Goal: Task Accomplishment & Management: Manage account settings

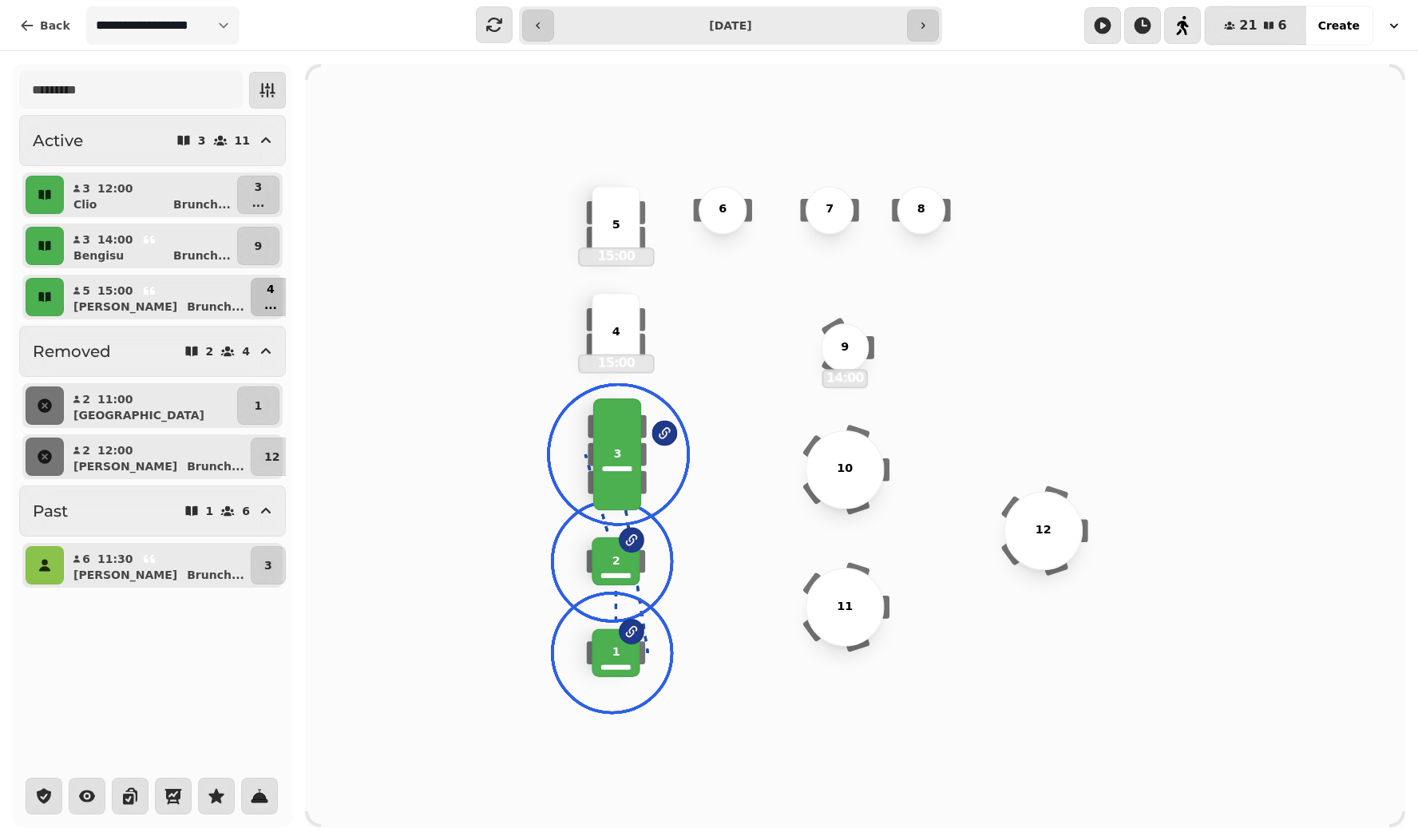
click at [264, 300] on p "..." at bounding box center [270, 305] width 12 height 16
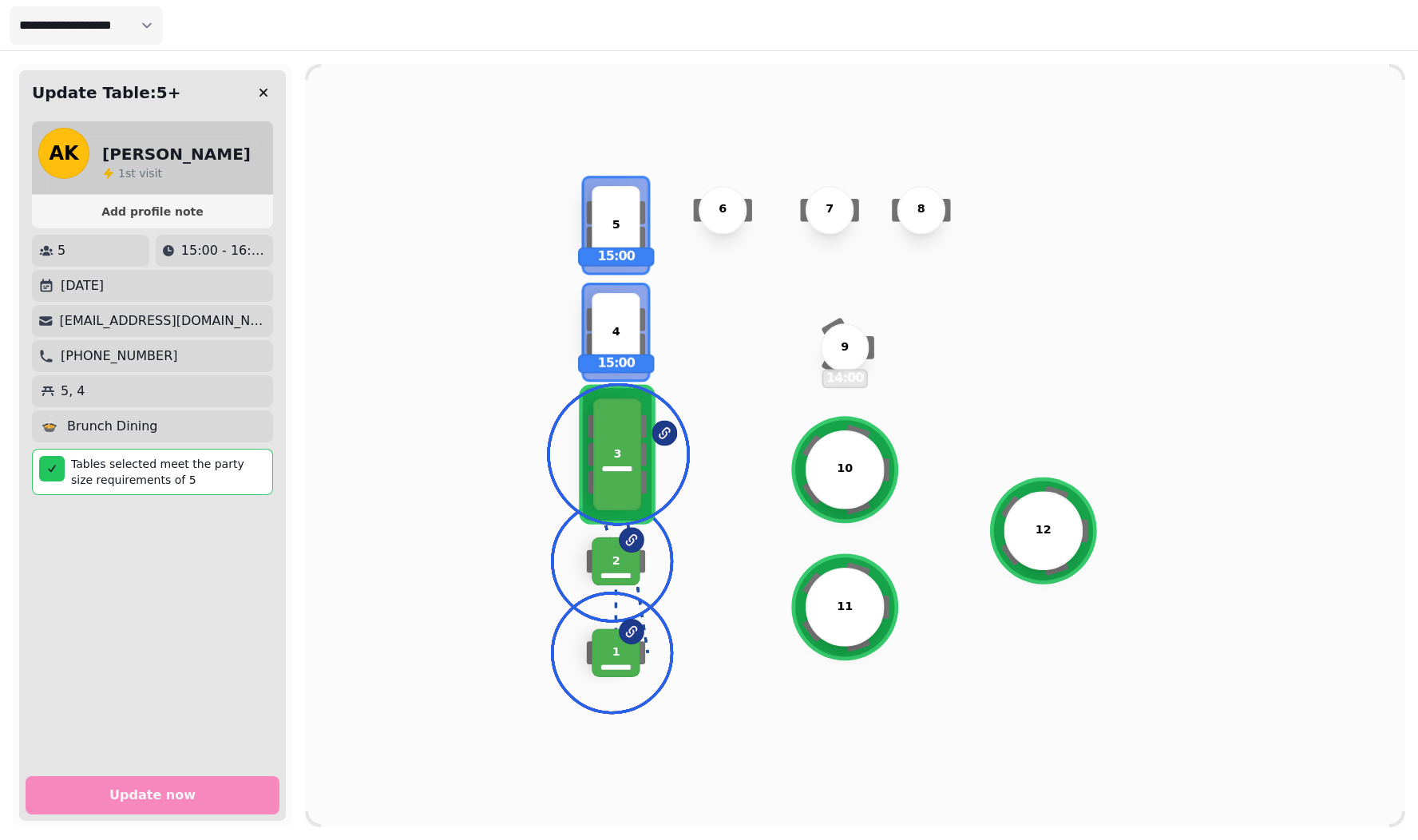
click at [73, 393] on p "5, 4" at bounding box center [73, 391] width 25 height 19
click at [262, 89] on icon "button" at bounding box center [263, 92] width 16 height 16
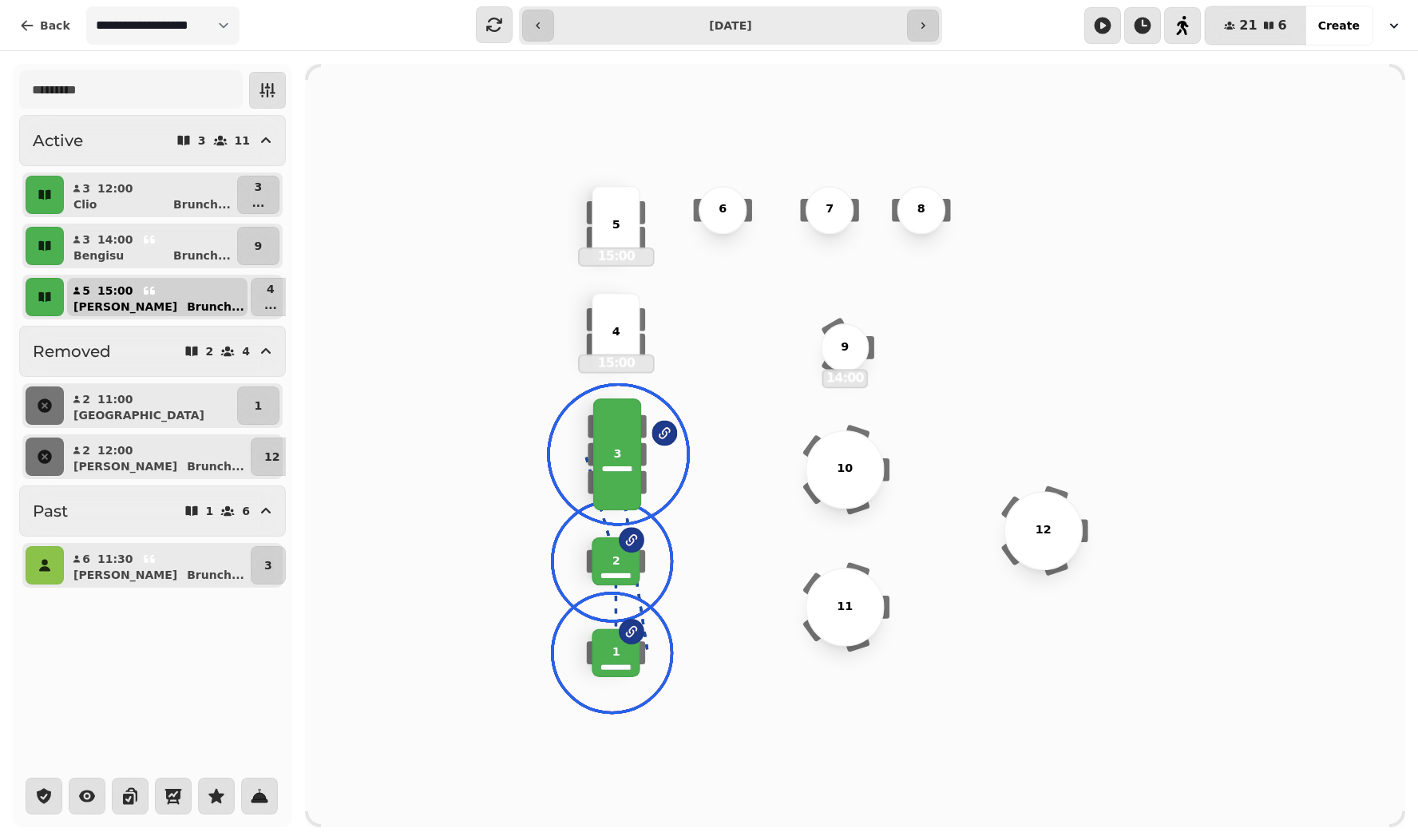
click at [88, 295] on p "5" at bounding box center [86, 291] width 10 height 16
select select "**********"
select select "*"
select select "****"
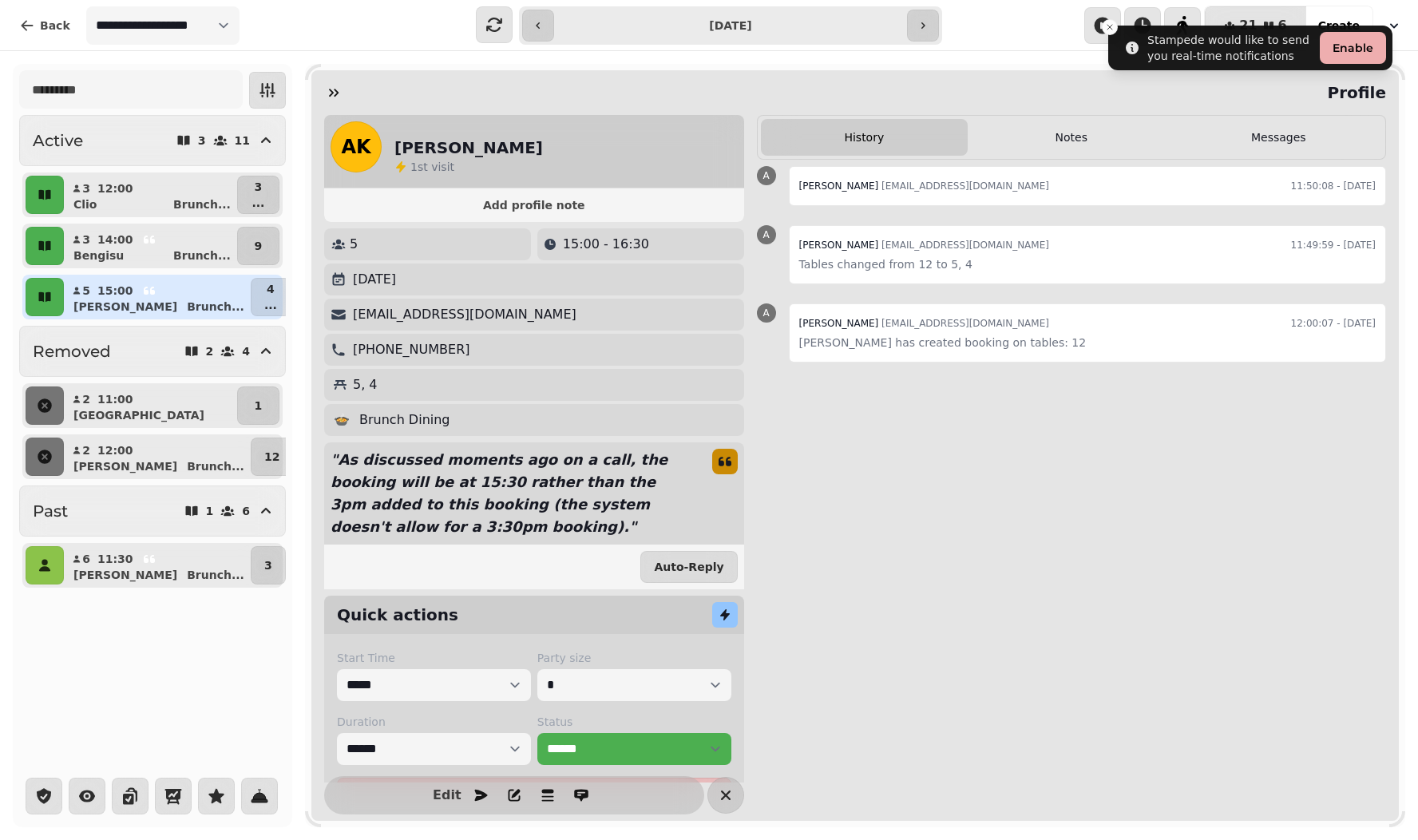
click at [364, 383] on p "5, 4" at bounding box center [365, 384] width 25 height 19
click at [445, 793] on span "Edit" at bounding box center [447, 794] width 19 height 12
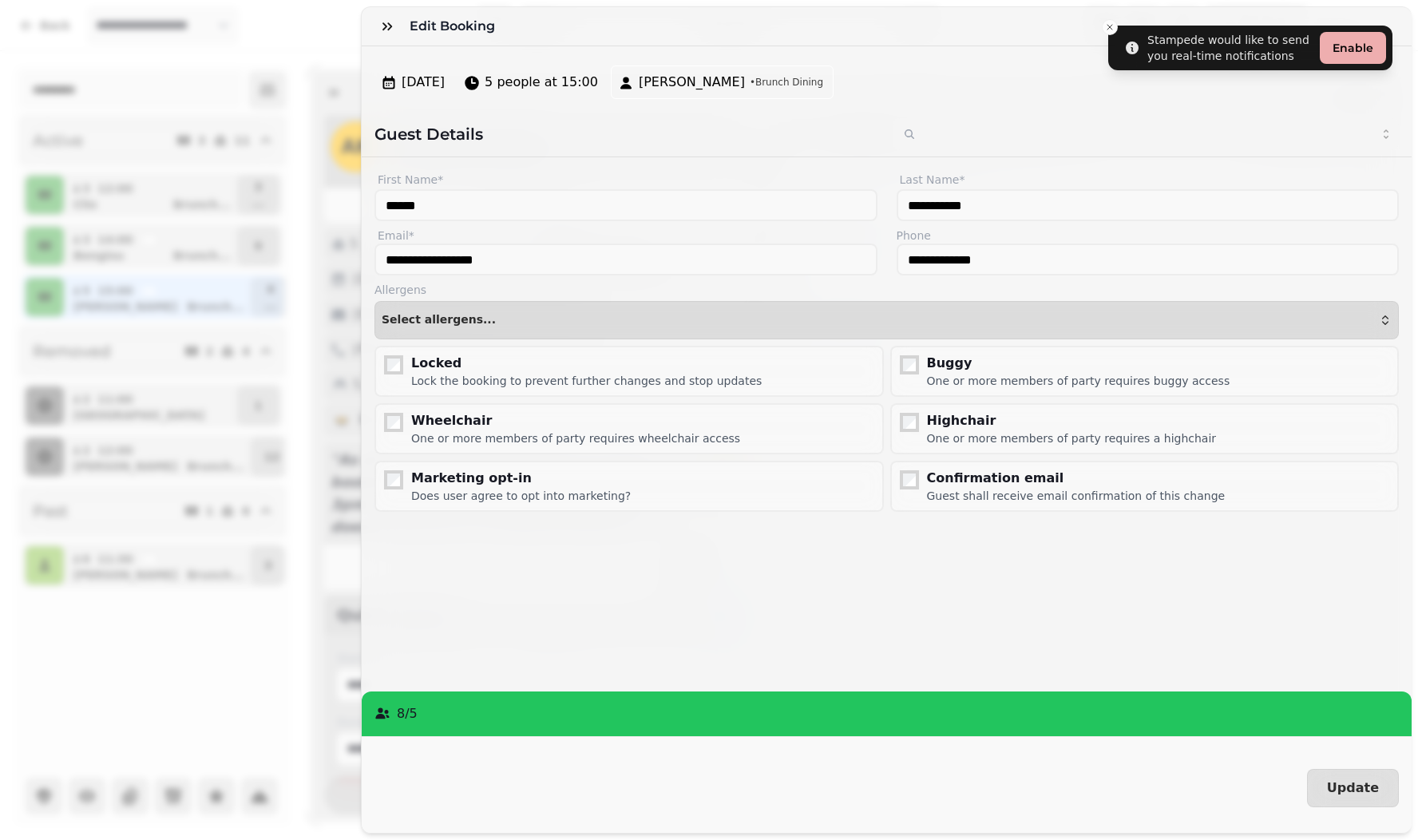
click at [454, 708] on div "8 / 5" at bounding box center [887, 714] width 1050 height 45
click at [1112, 28] on div "Edit Booking" at bounding box center [887, 27] width 1050 height 39
click at [410, 708] on p "8 / 5" at bounding box center [407, 713] width 21 height 19
click at [439, 25] on h3 "Edit Booking" at bounding box center [455, 26] width 92 height 19
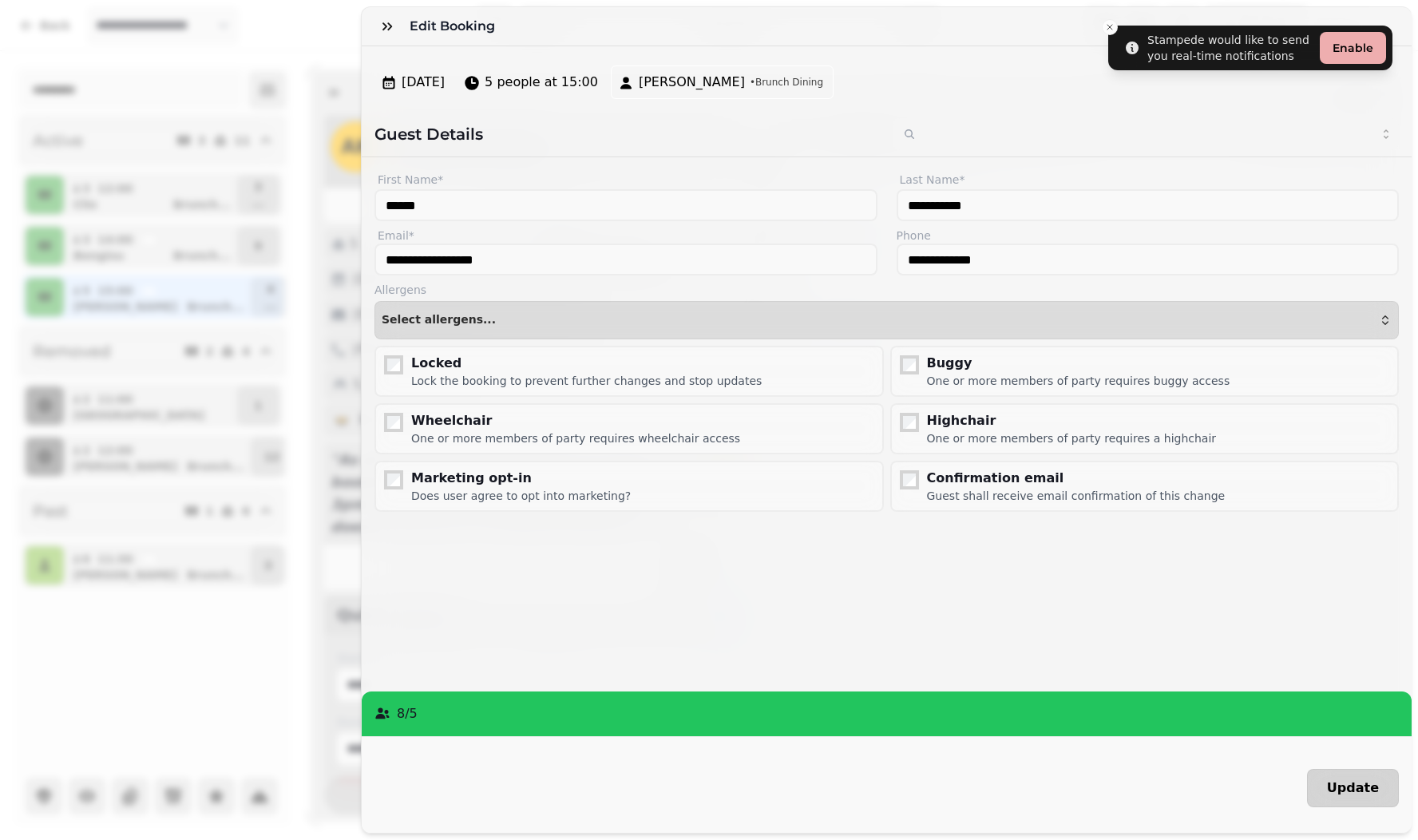
click at [1366, 795] on button "Update" at bounding box center [1353, 788] width 92 height 38
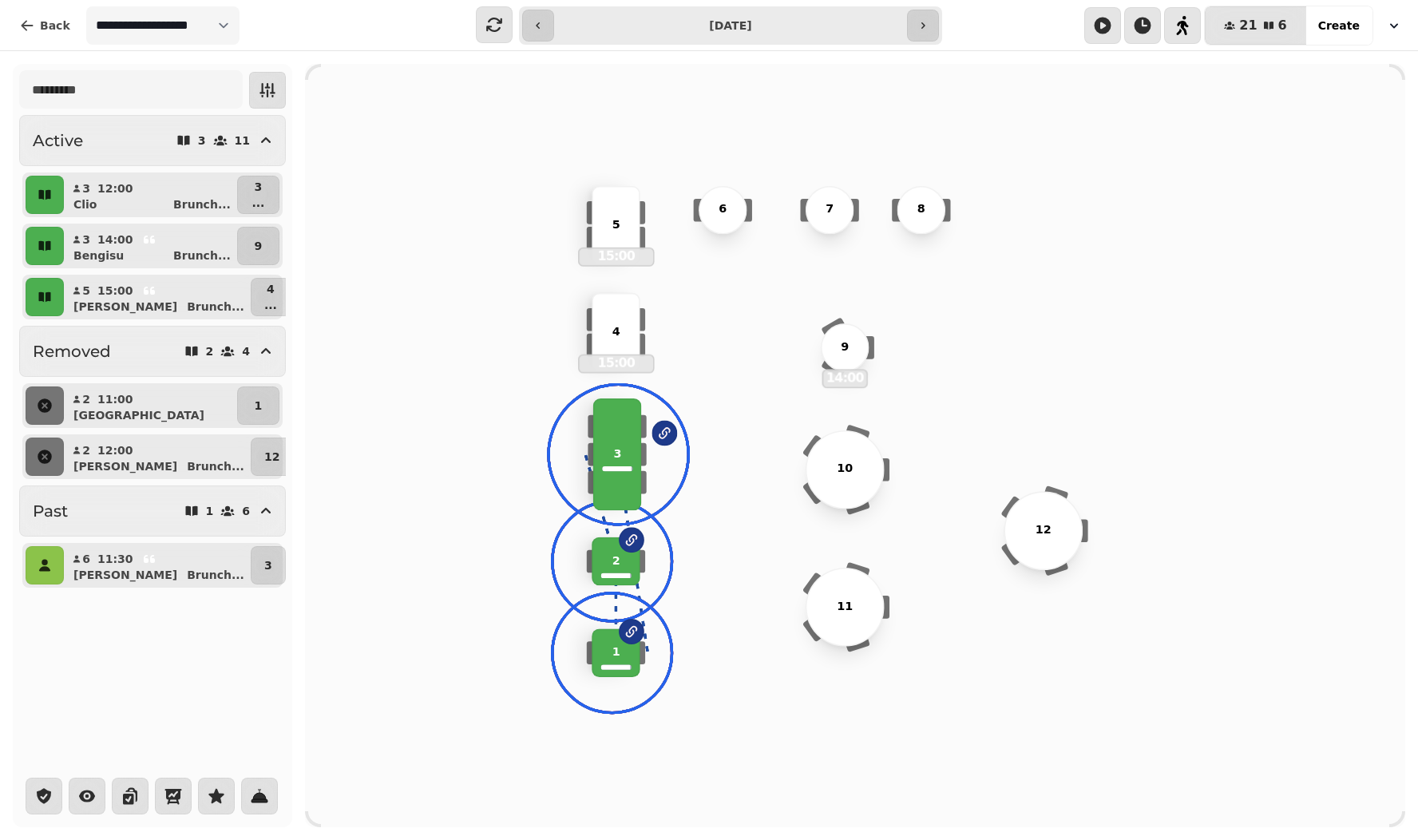
click at [610, 452] on div "3" at bounding box center [618, 454] width 110 height 17
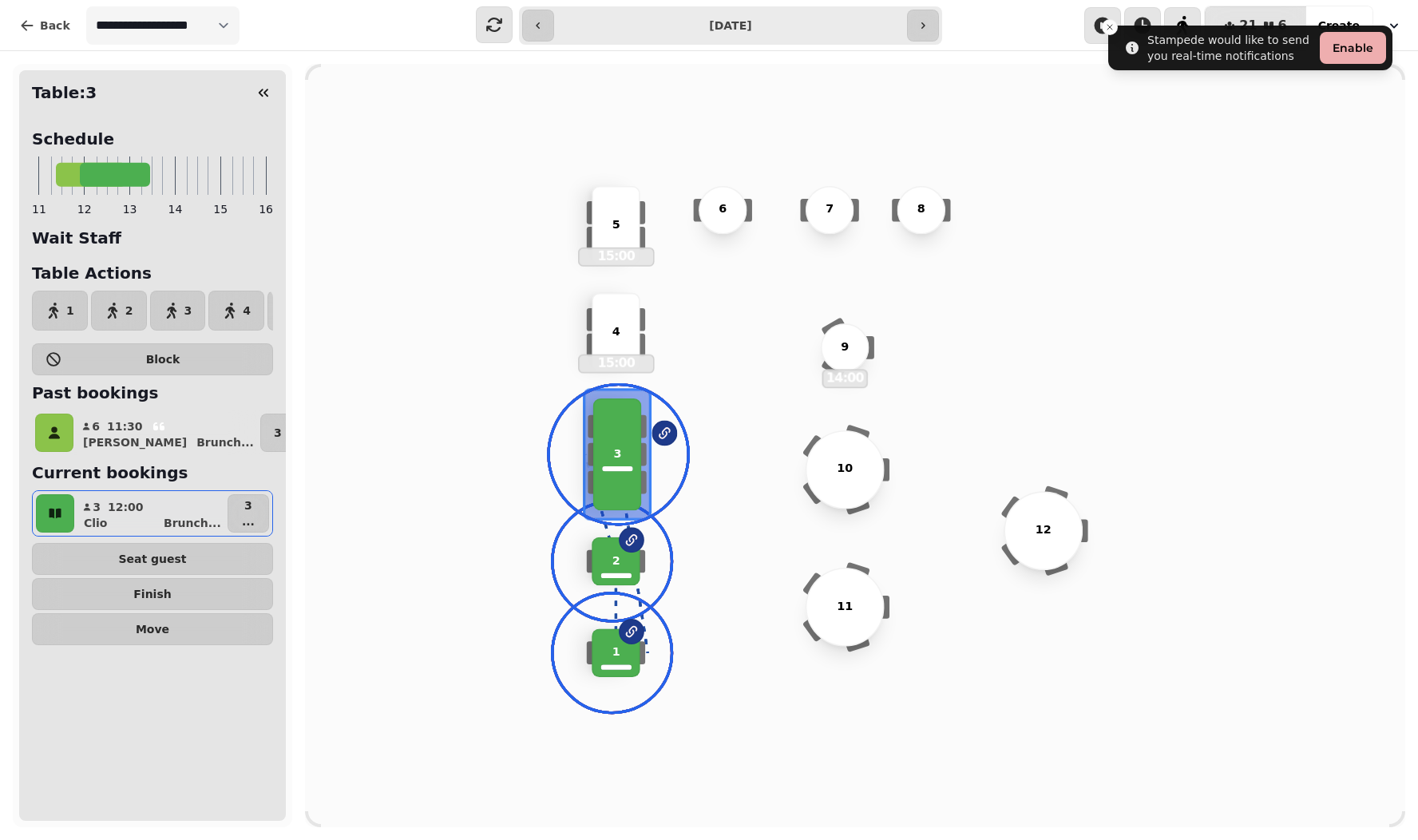
click at [590, 561] on div at bounding box center [592, 562] width 11 height 23
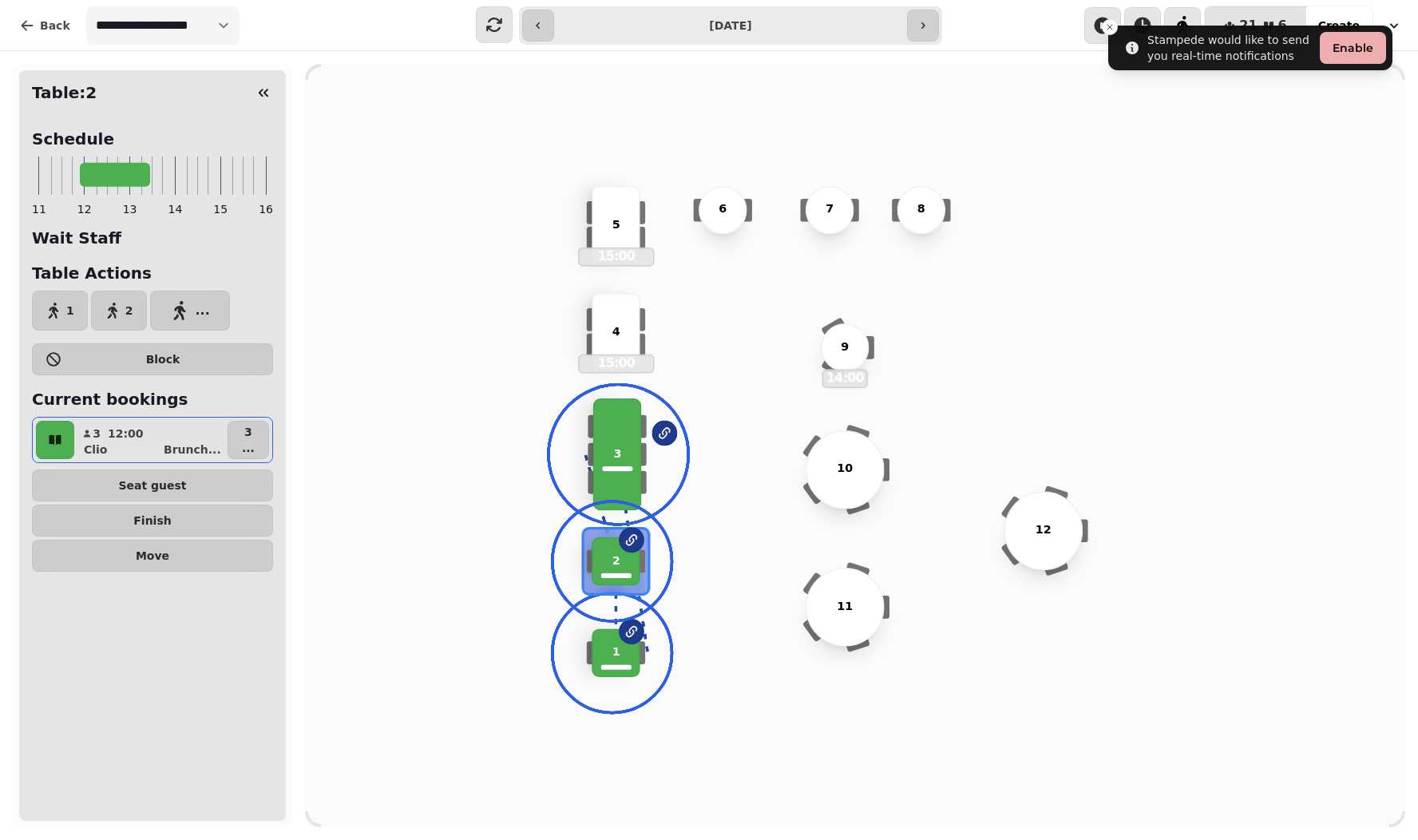
click at [622, 445] on div "3" at bounding box center [618, 454] width 49 height 112
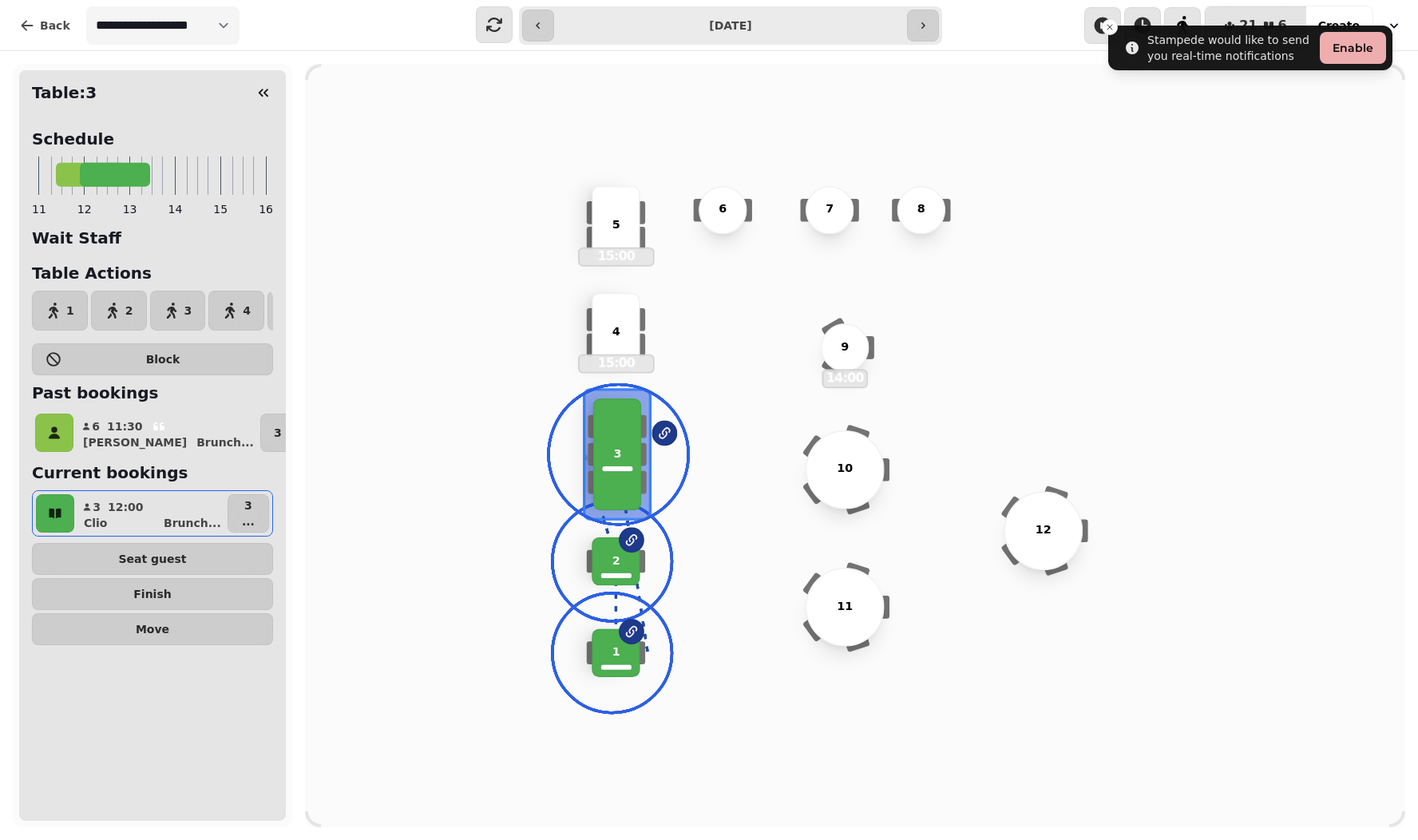
click at [608, 576] on div at bounding box center [615, 575] width 30 height 5
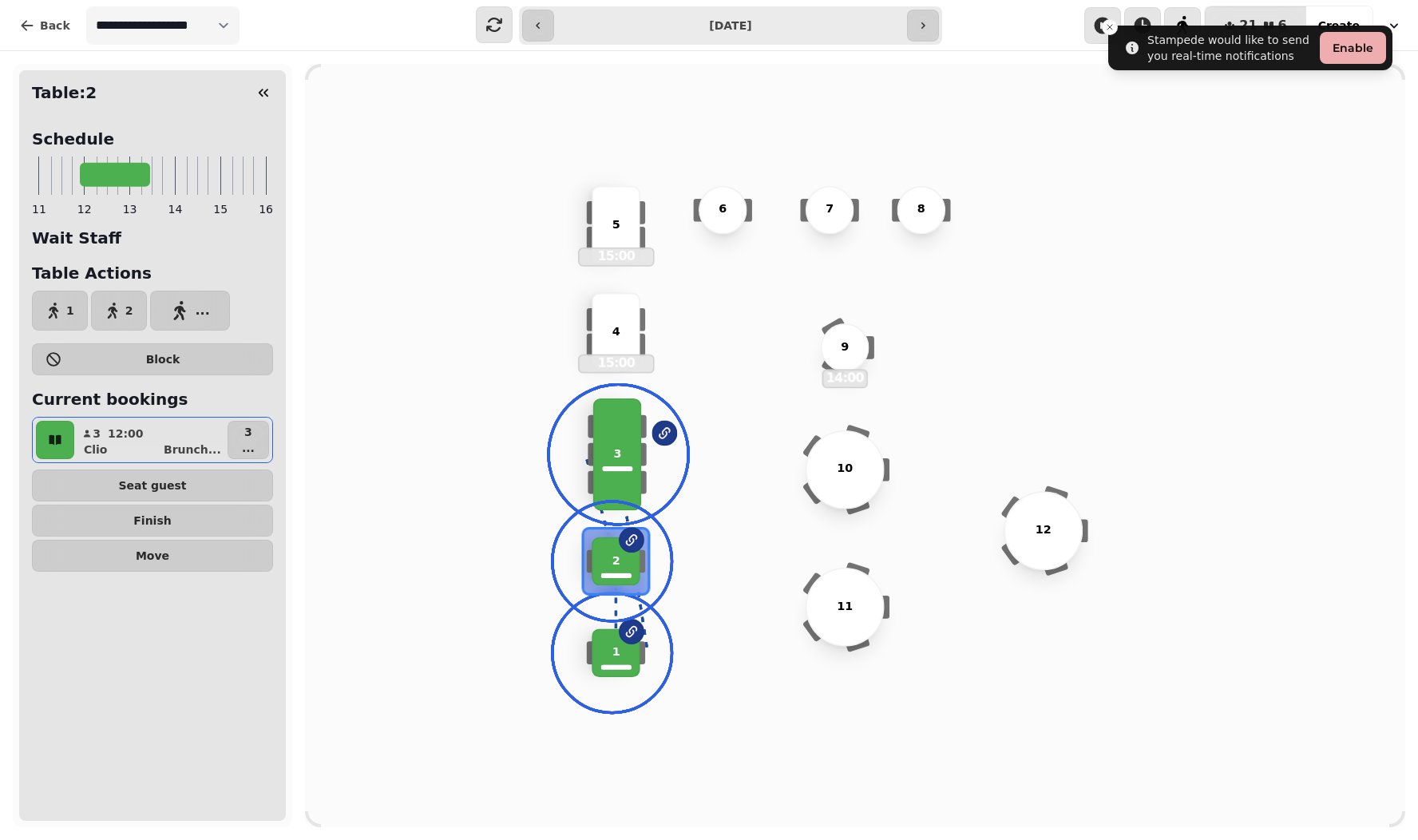
click at [606, 652] on div "1" at bounding box center [616, 652] width 46 height 17
click at [623, 427] on div "3" at bounding box center [618, 454] width 49 height 112
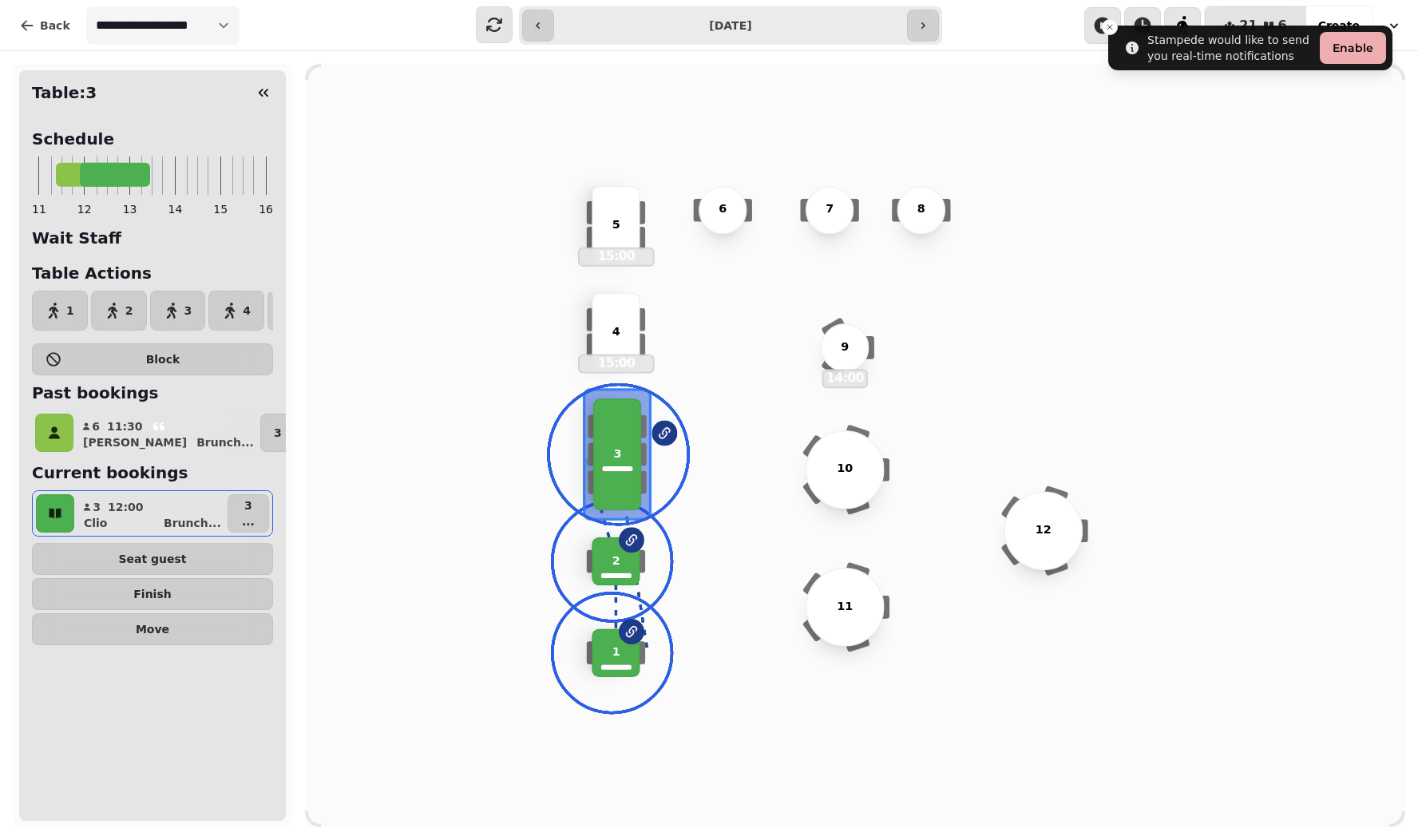
click at [612, 576] on div at bounding box center [615, 575] width 31 height 5
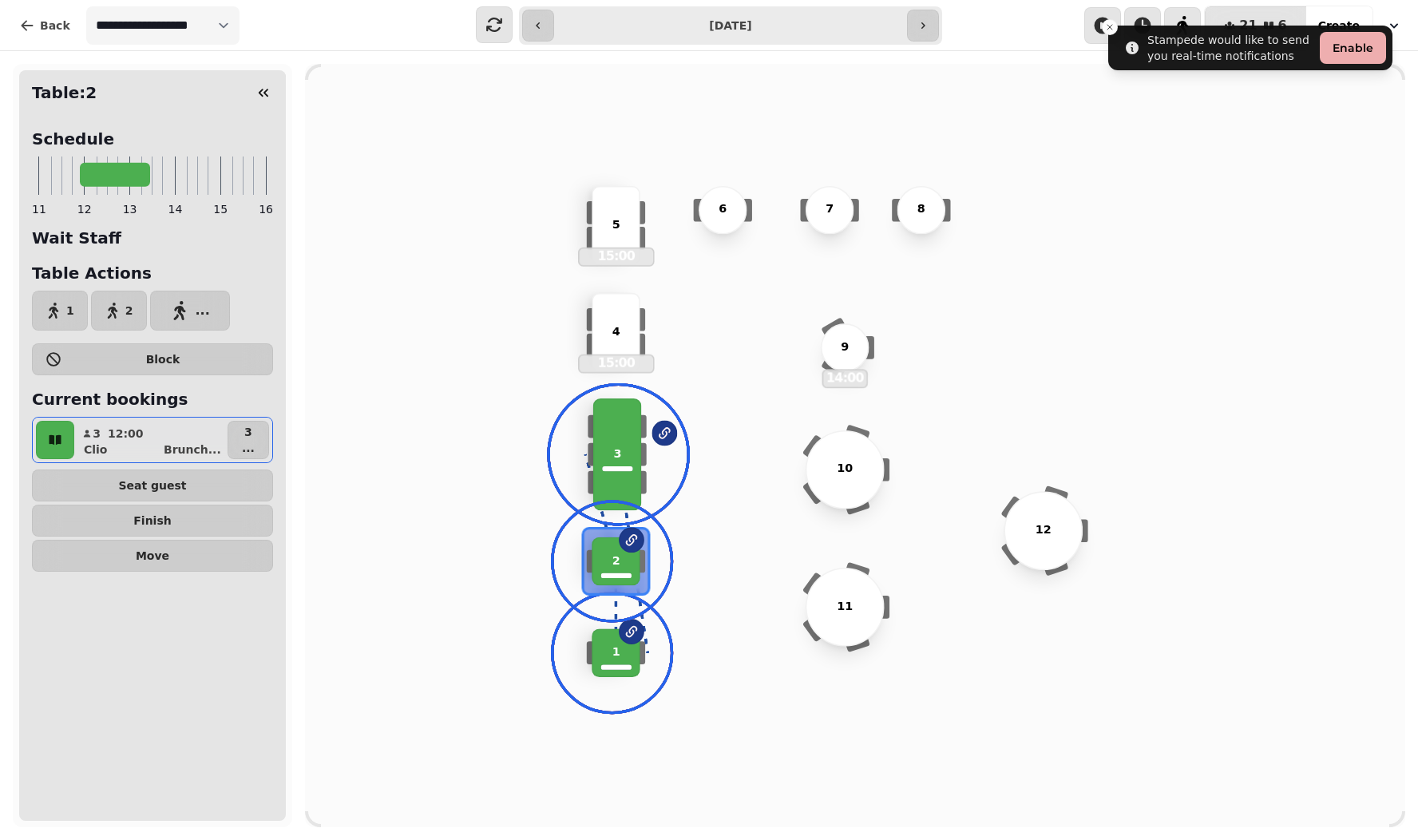
click at [605, 639] on div "1" at bounding box center [616, 652] width 49 height 49
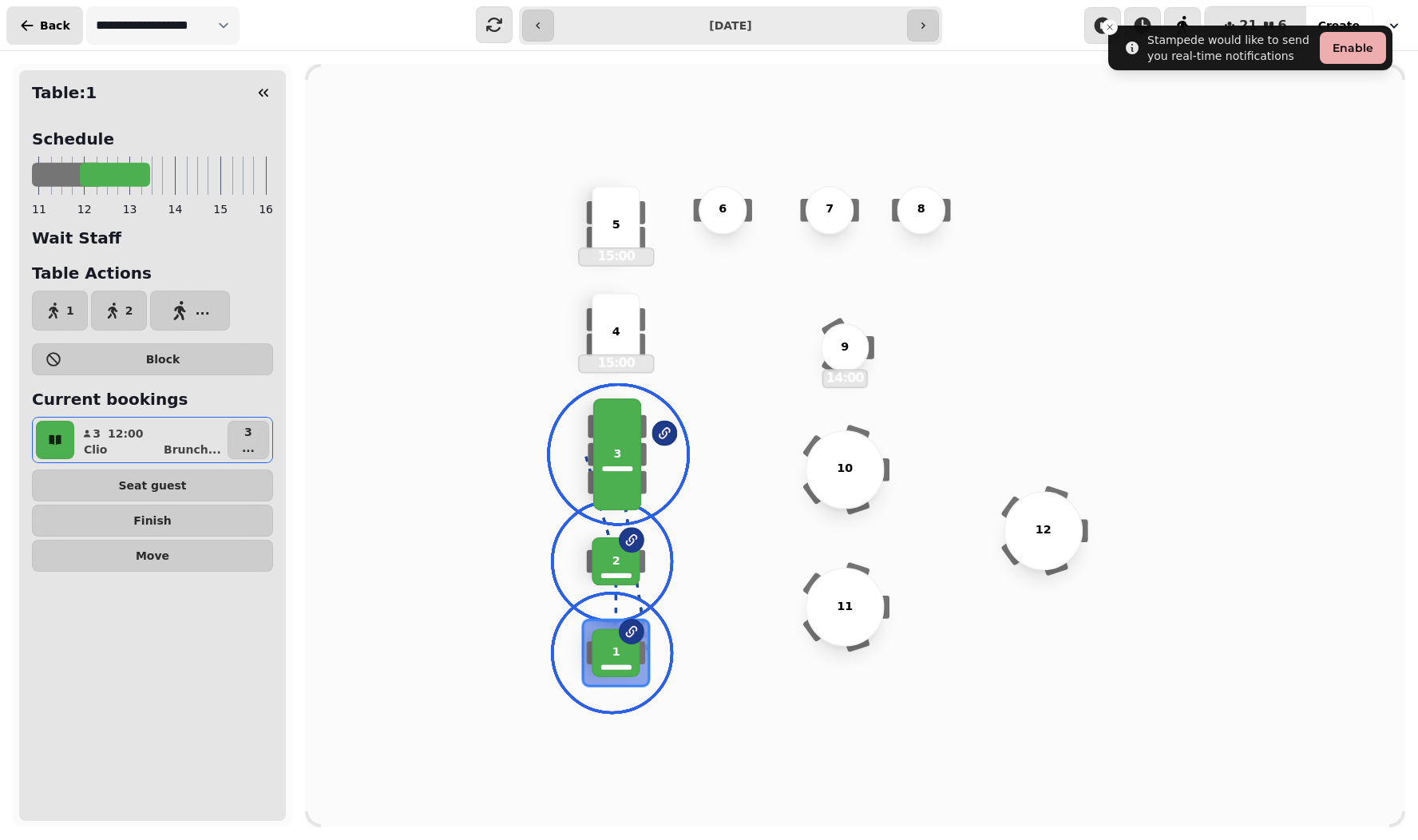
click at [59, 26] on span "Back" at bounding box center [55, 25] width 31 height 11
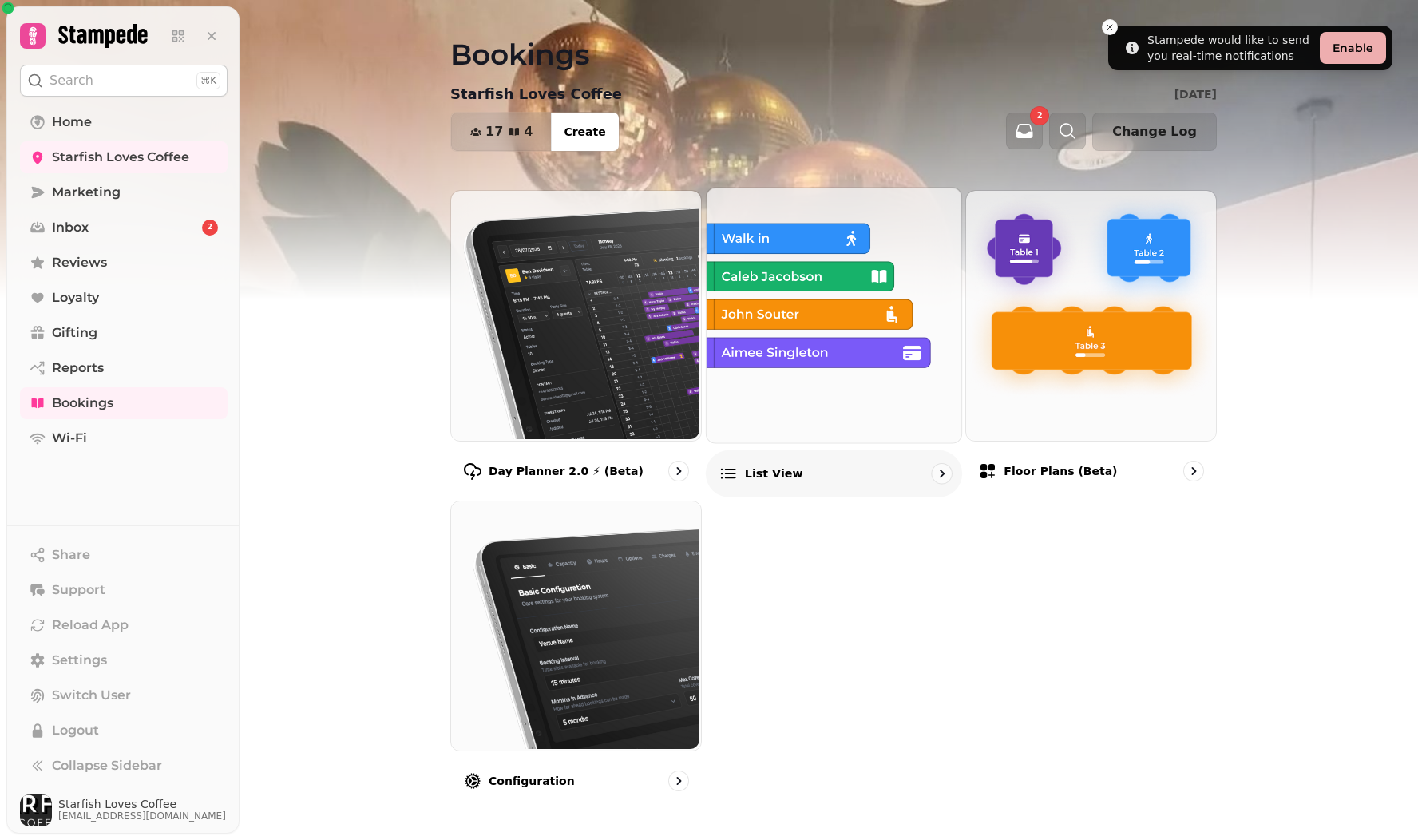
click at [814, 295] on img at bounding box center [831, 313] width 255 height 255
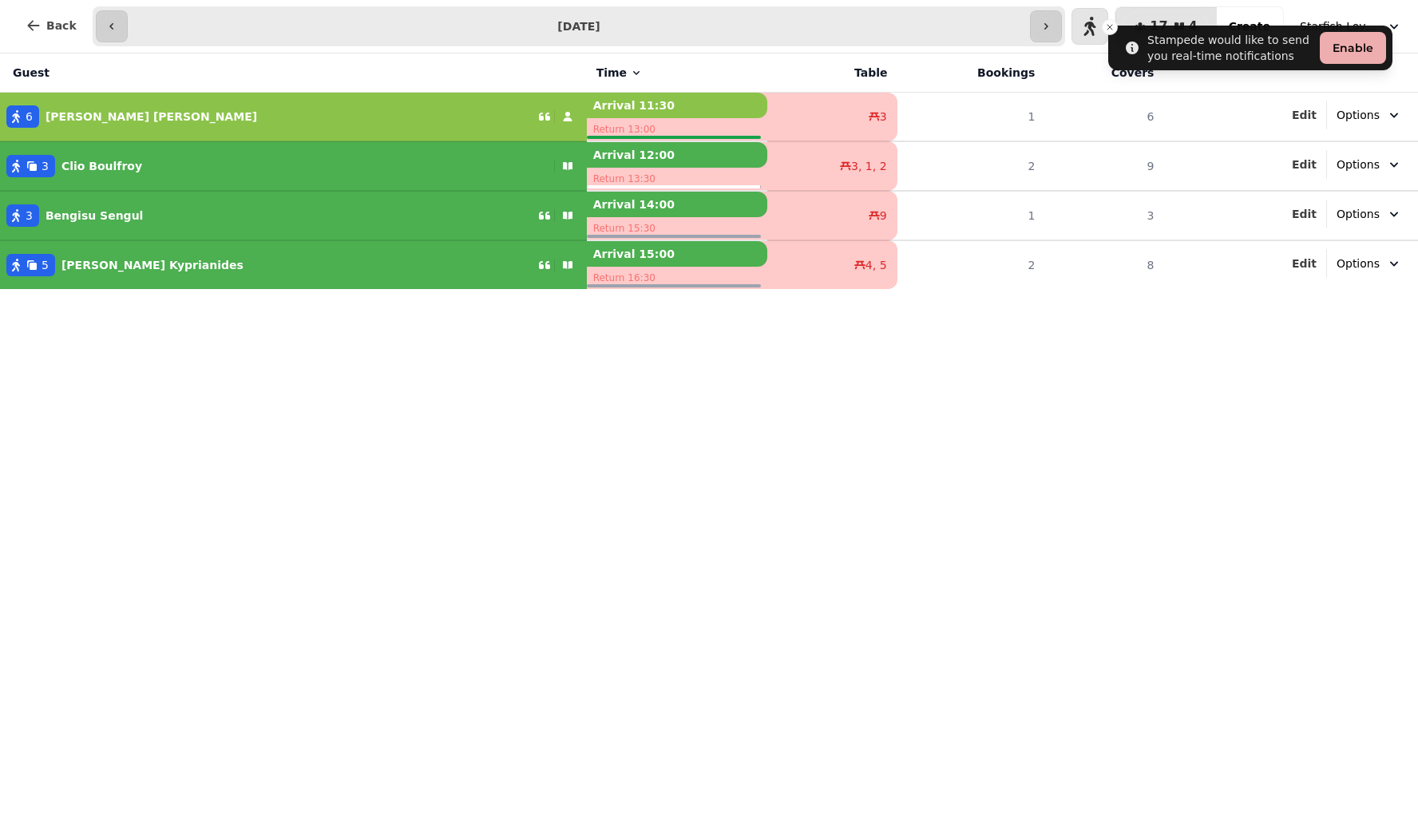
click at [1363, 260] on span "Options" at bounding box center [1358, 263] width 43 height 16
click at [1313, 259] on span "Edit" at bounding box center [1304, 263] width 25 height 11
select select "**********"
select select "*"
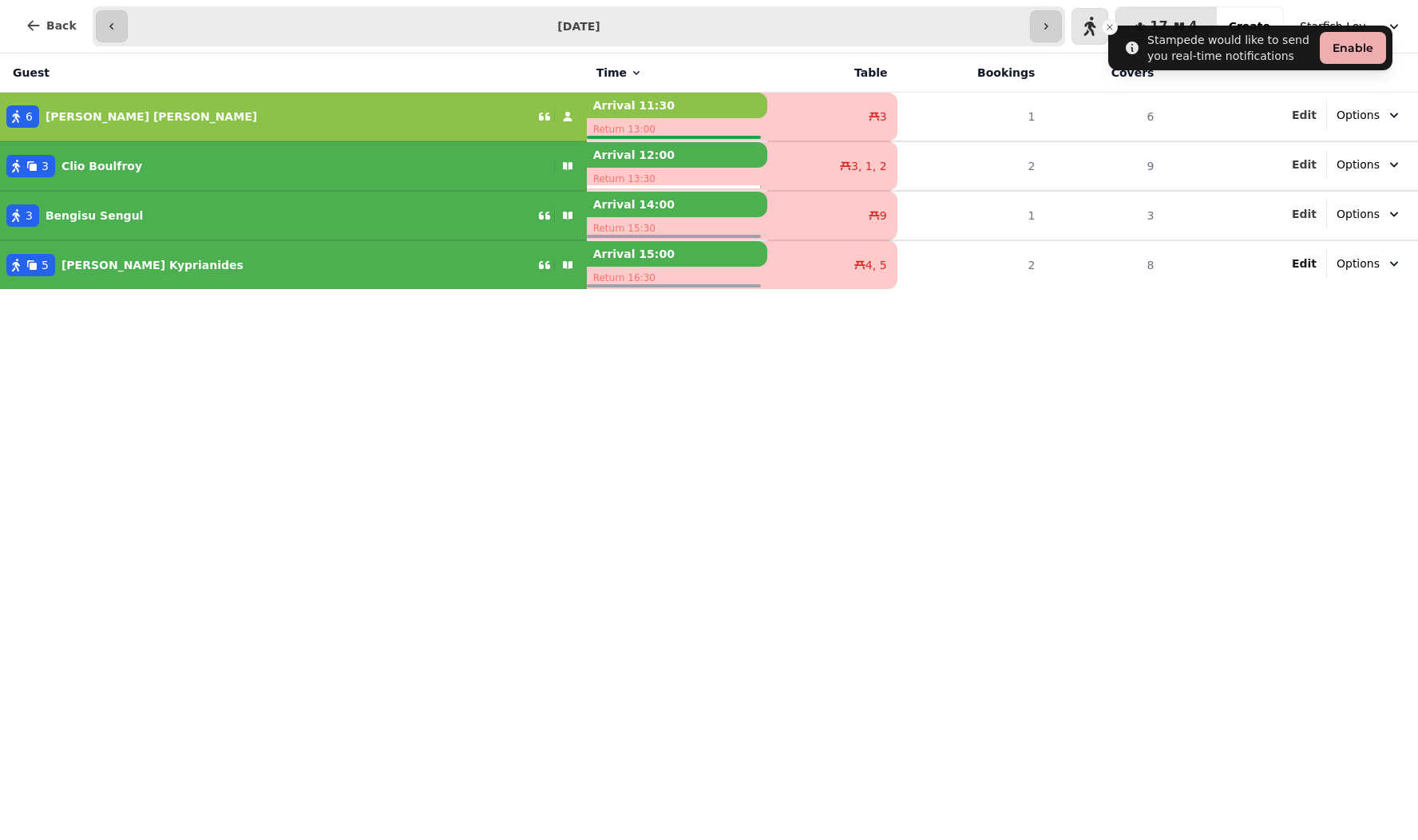
select select "****"
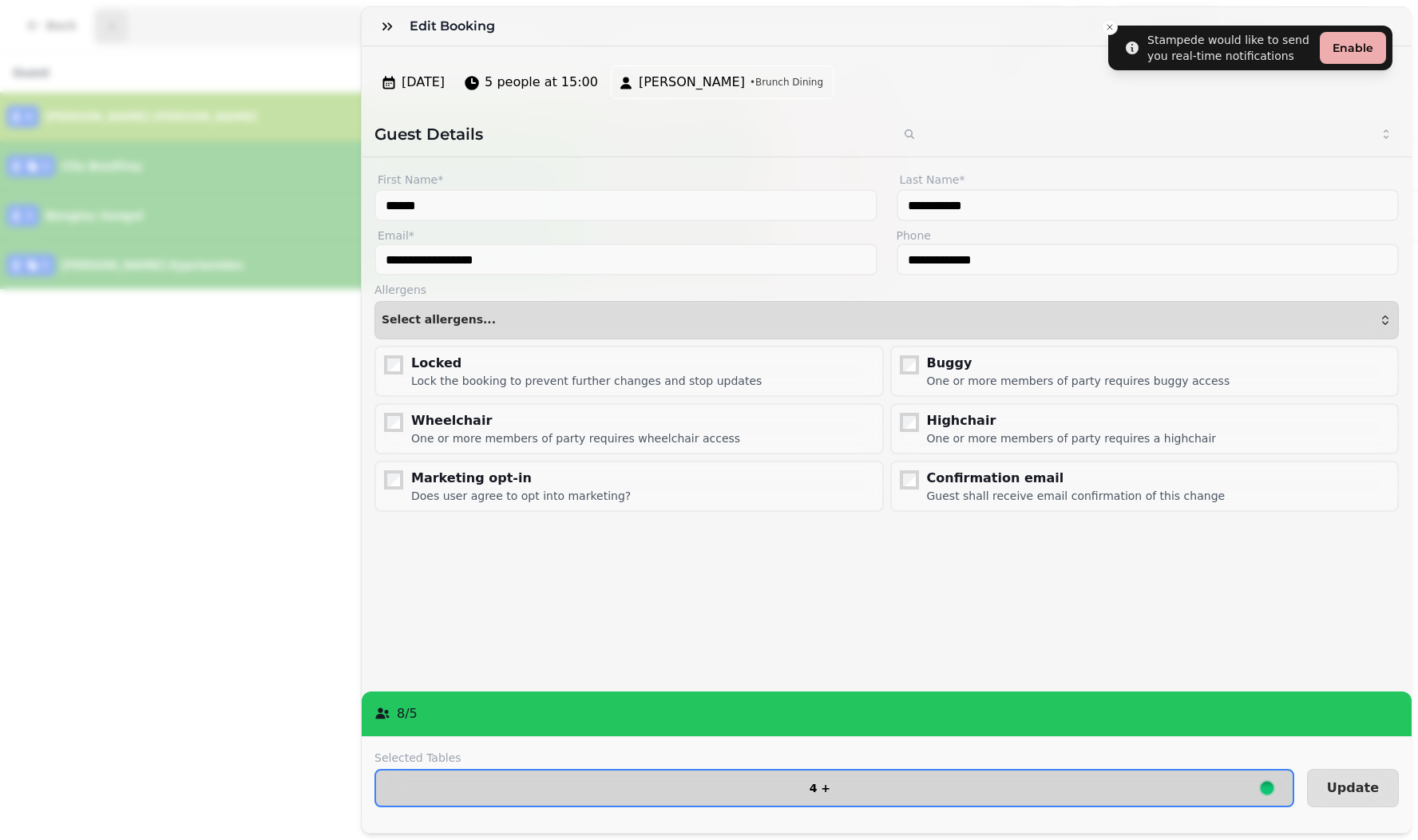
click at [431, 783] on span "4 +" at bounding box center [819, 788] width 863 height 11
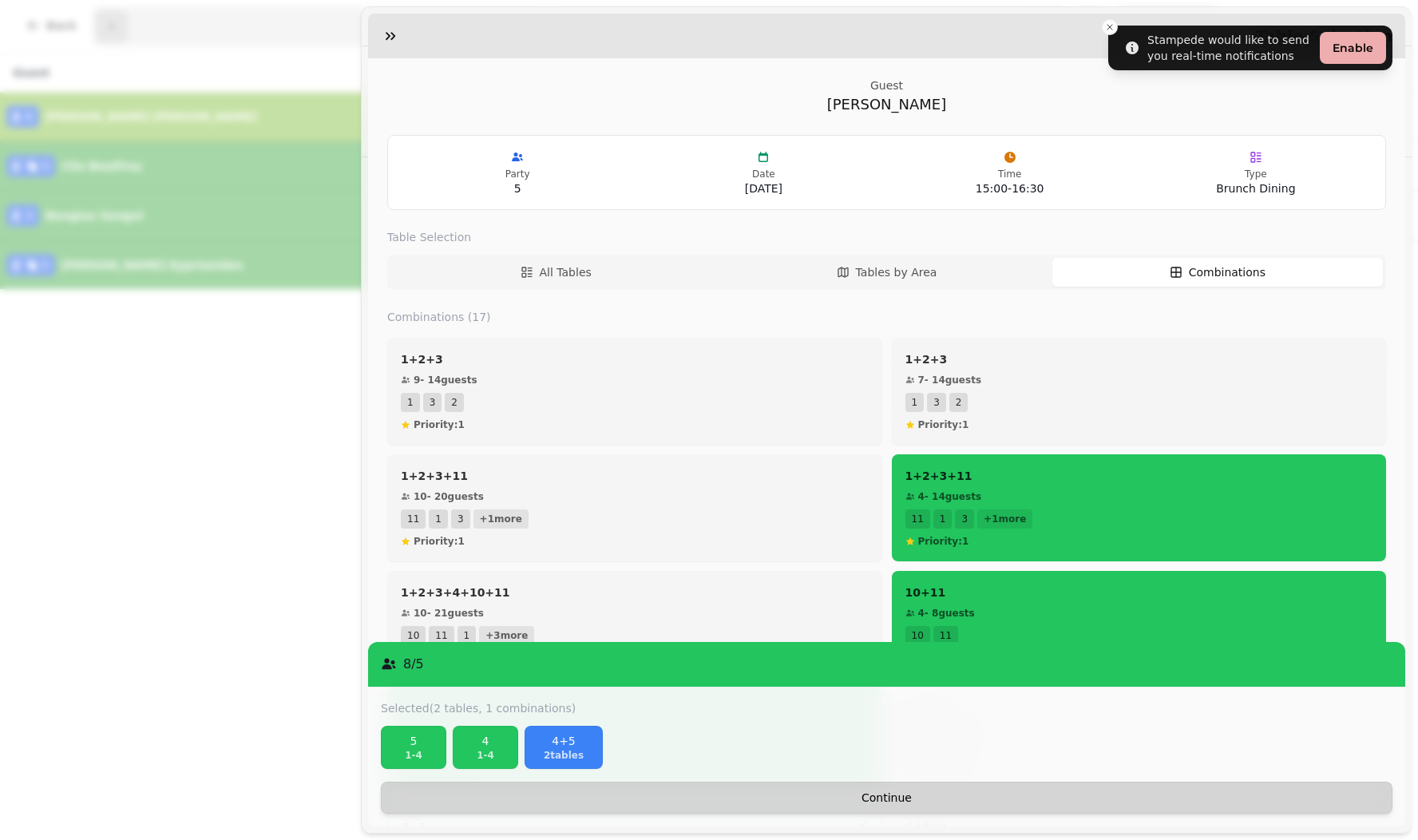
click at [431, 791] on button "Continue" at bounding box center [887, 798] width 1012 height 32
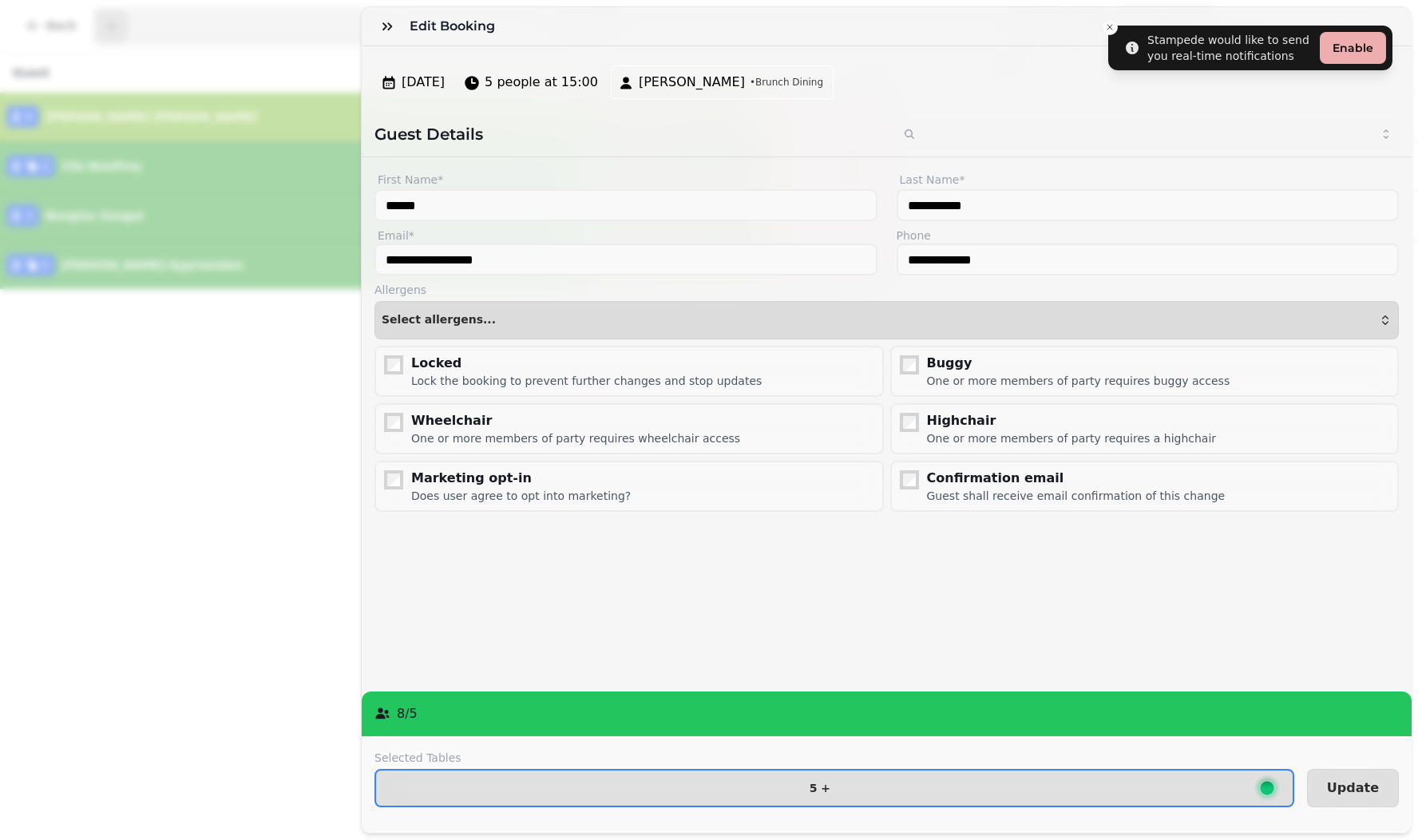
click at [431, 791] on span "5 +" at bounding box center [819, 788] width 863 height 11
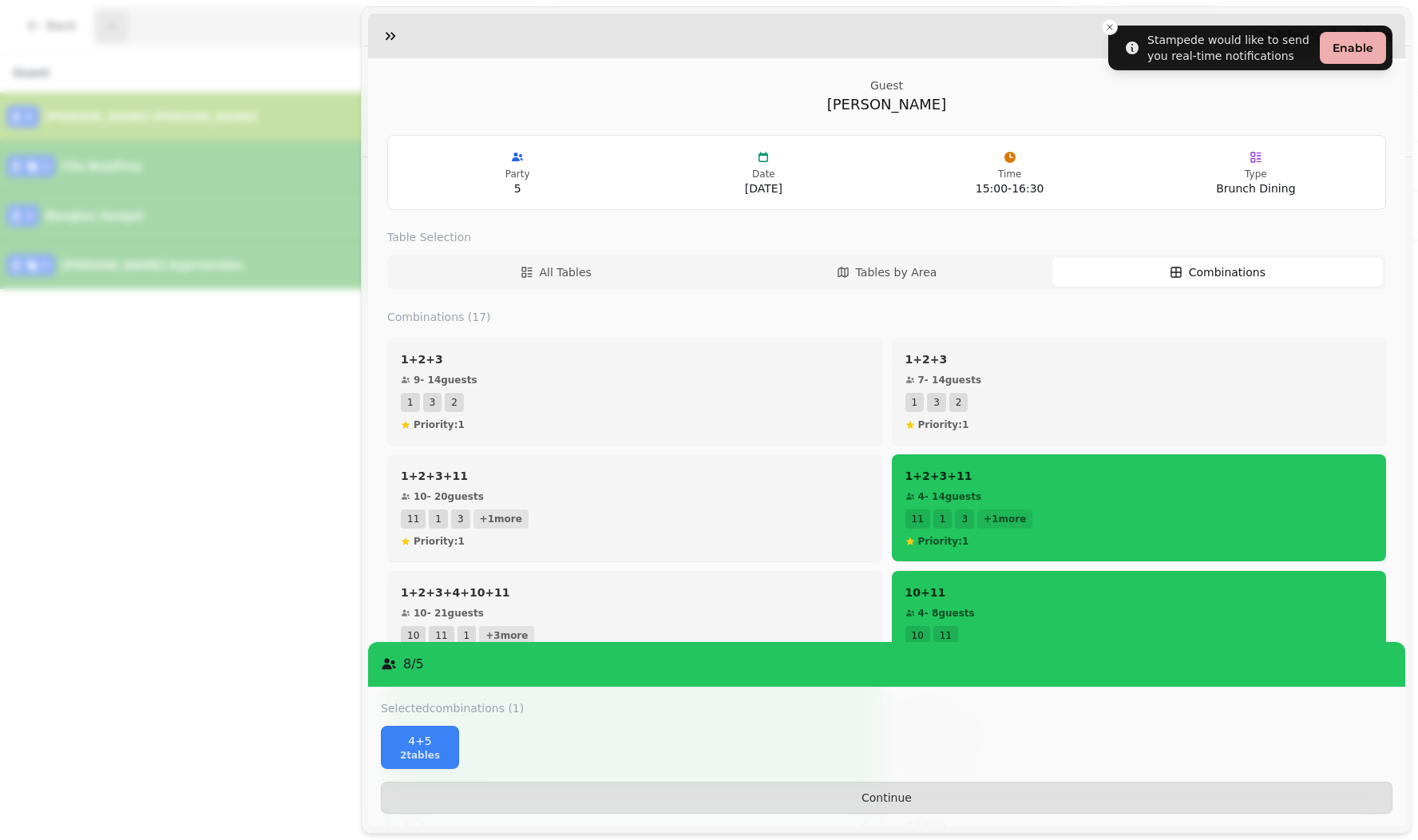
click at [431, 791] on button "Continue" at bounding box center [887, 798] width 1012 height 32
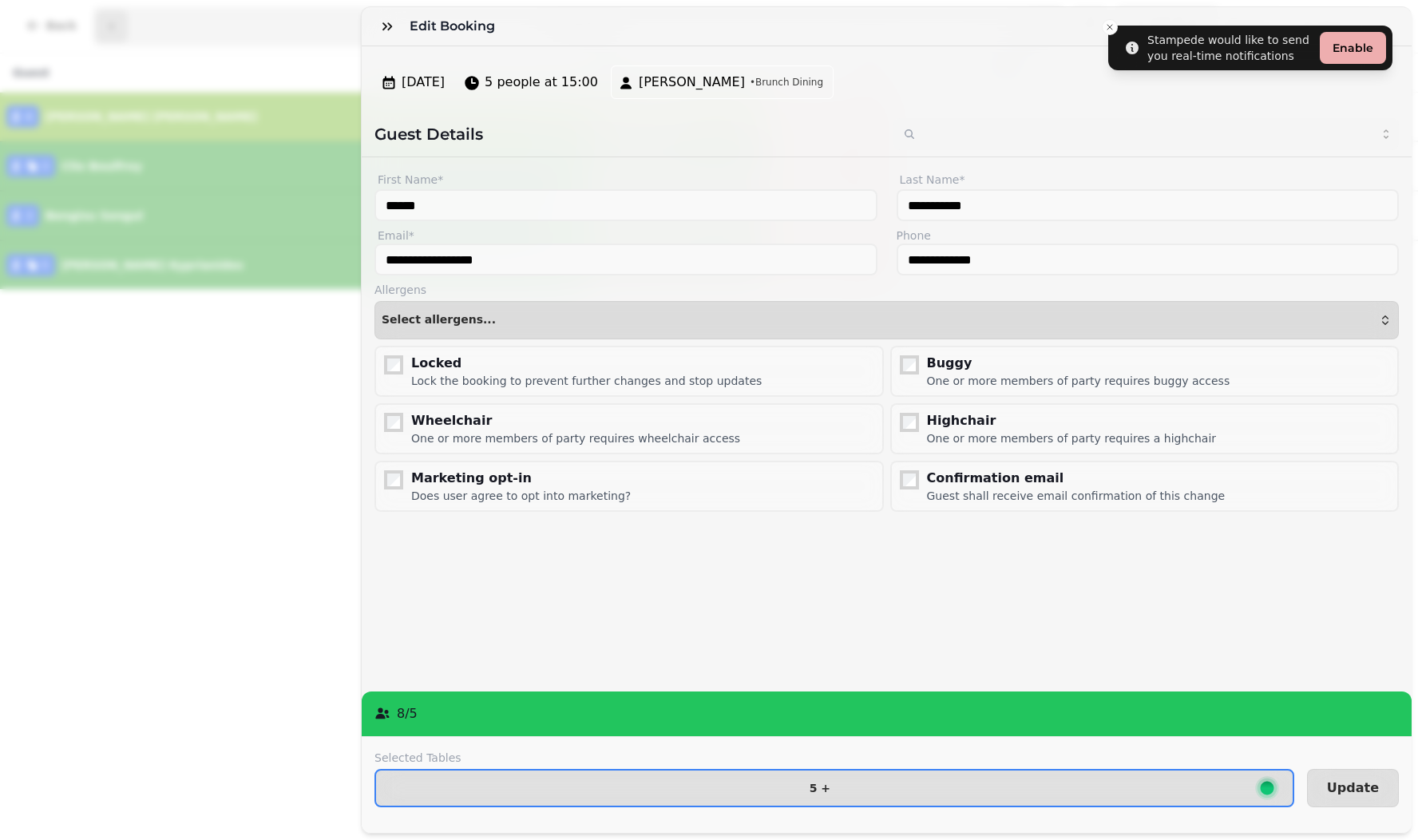
click at [404, 705] on p "8 / 5" at bounding box center [407, 713] width 21 height 19
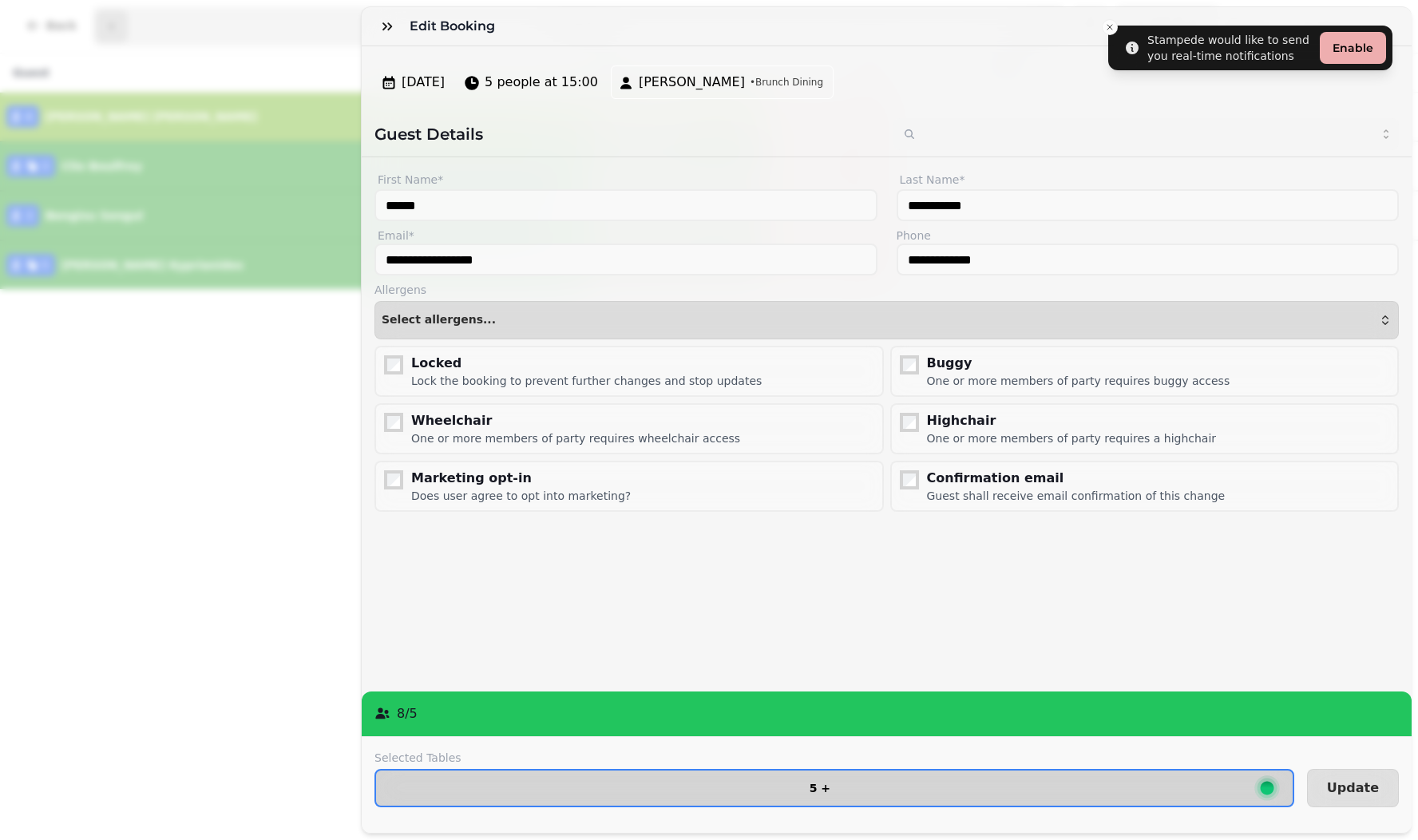
click at [412, 777] on button "5 +" at bounding box center [834, 788] width 920 height 38
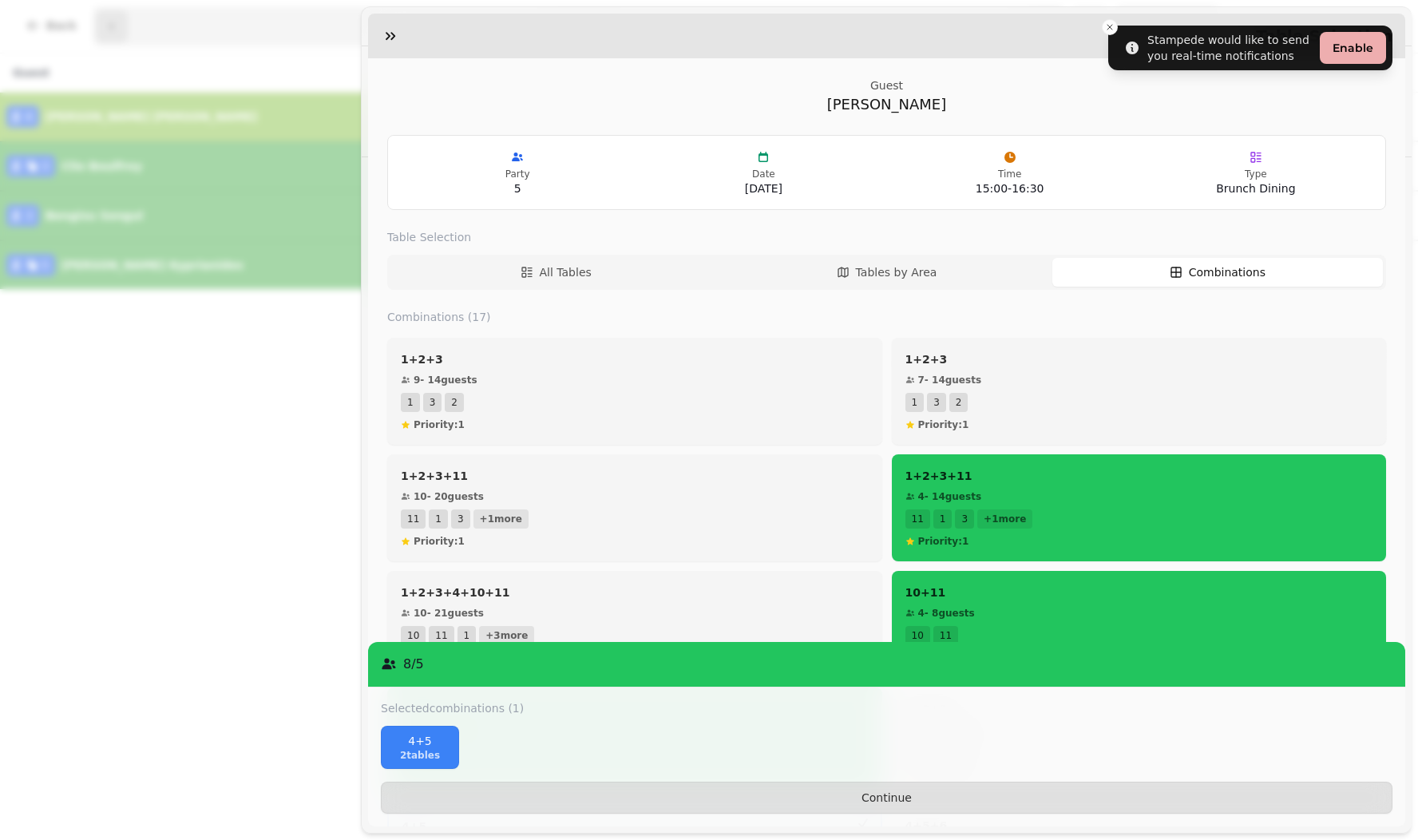
click at [145, 408] on div "Edit Booking [DATE] 5 people at 15:00 [PERSON_NAME] Dining Table Selection Gues…" at bounding box center [709, 432] width 1418 height 814
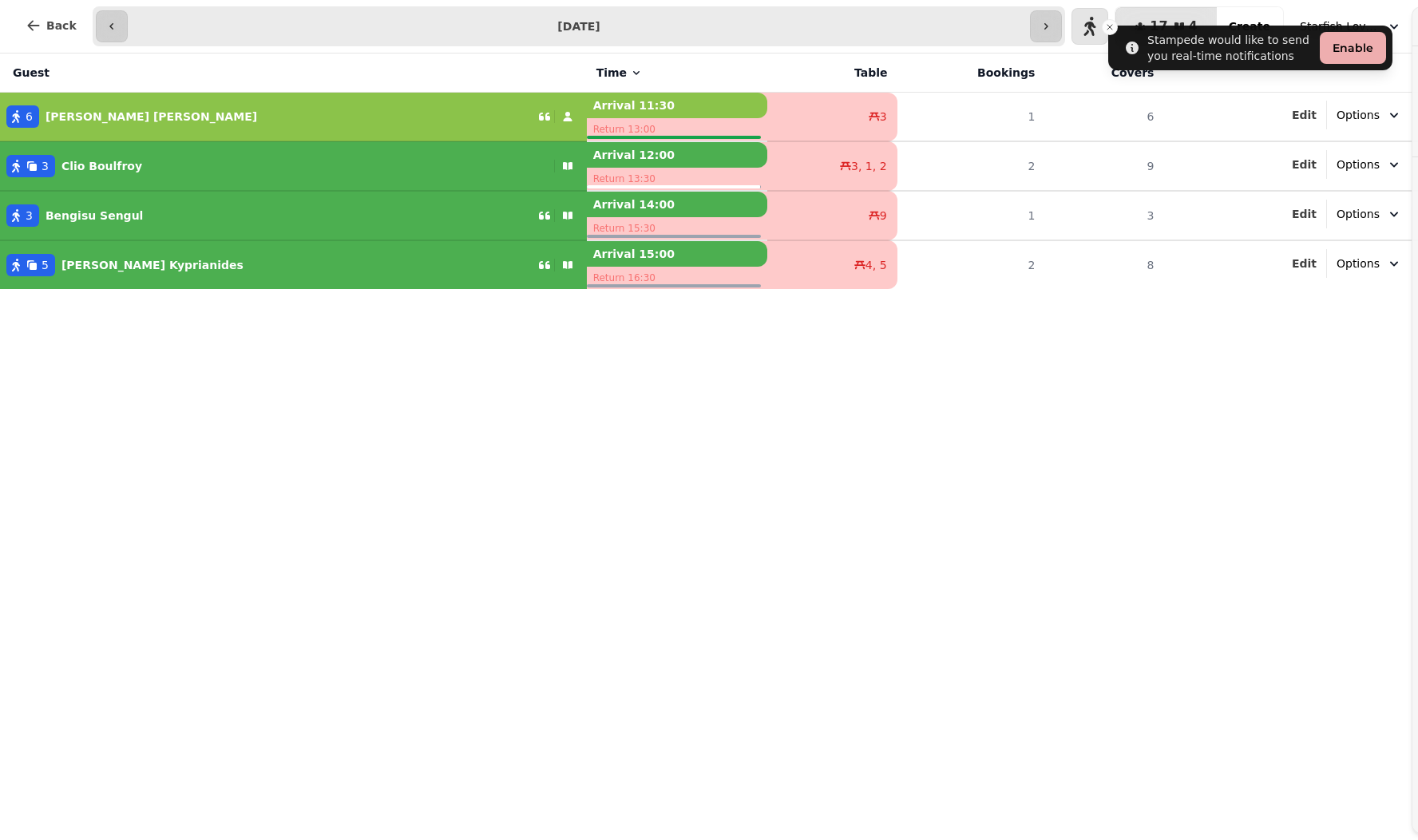
click at [1417, 41] on icon "button" at bounding box center [1441, 36] width 16 height 16
click at [1417, 41] on button "button" at bounding box center [1438, 27] width 32 height 32
click at [1053, 22] on icon "button" at bounding box center [1045, 26] width 12 height 12
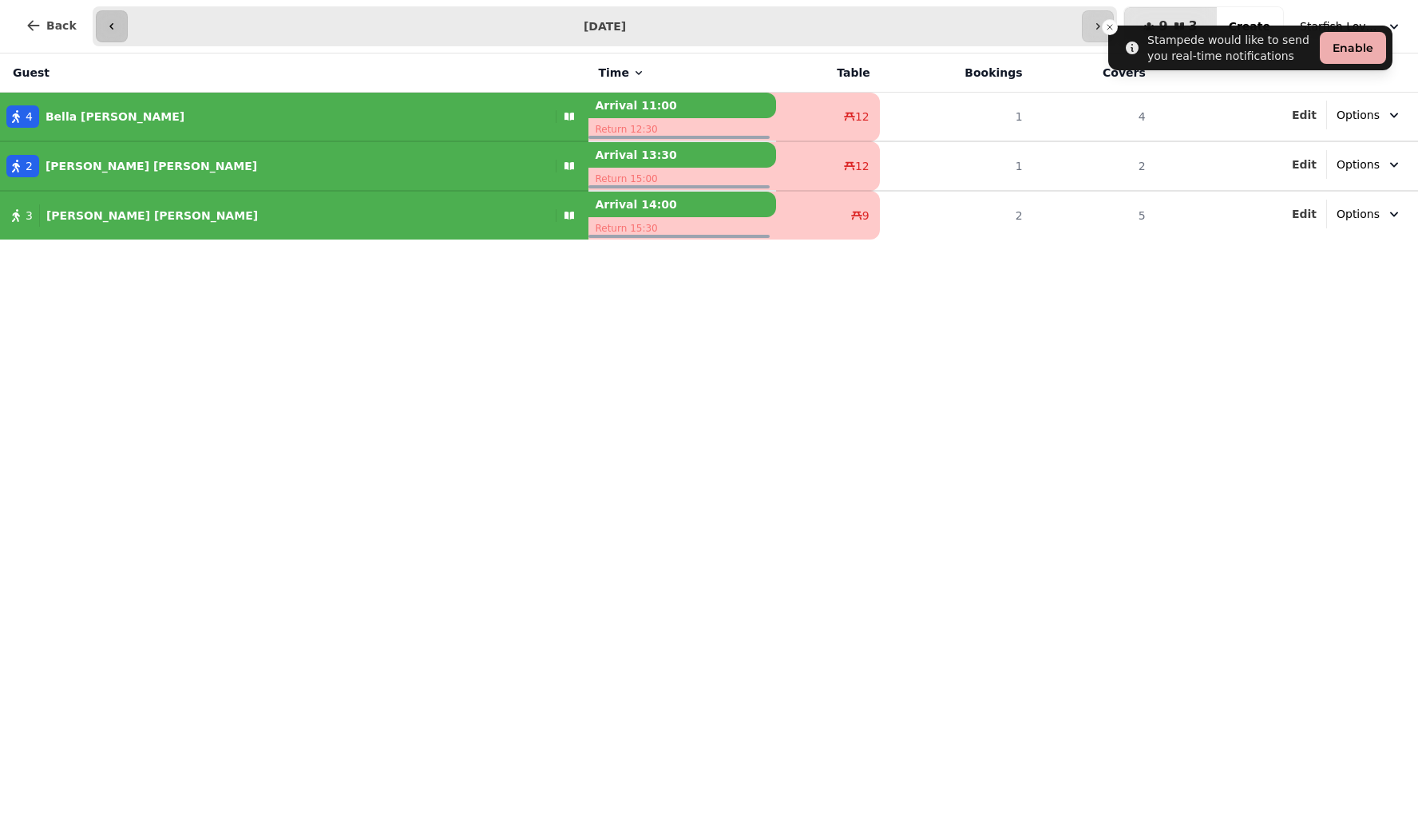
click at [106, 26] on icon "button" at bounding box center [111, 26] width 12 height 12
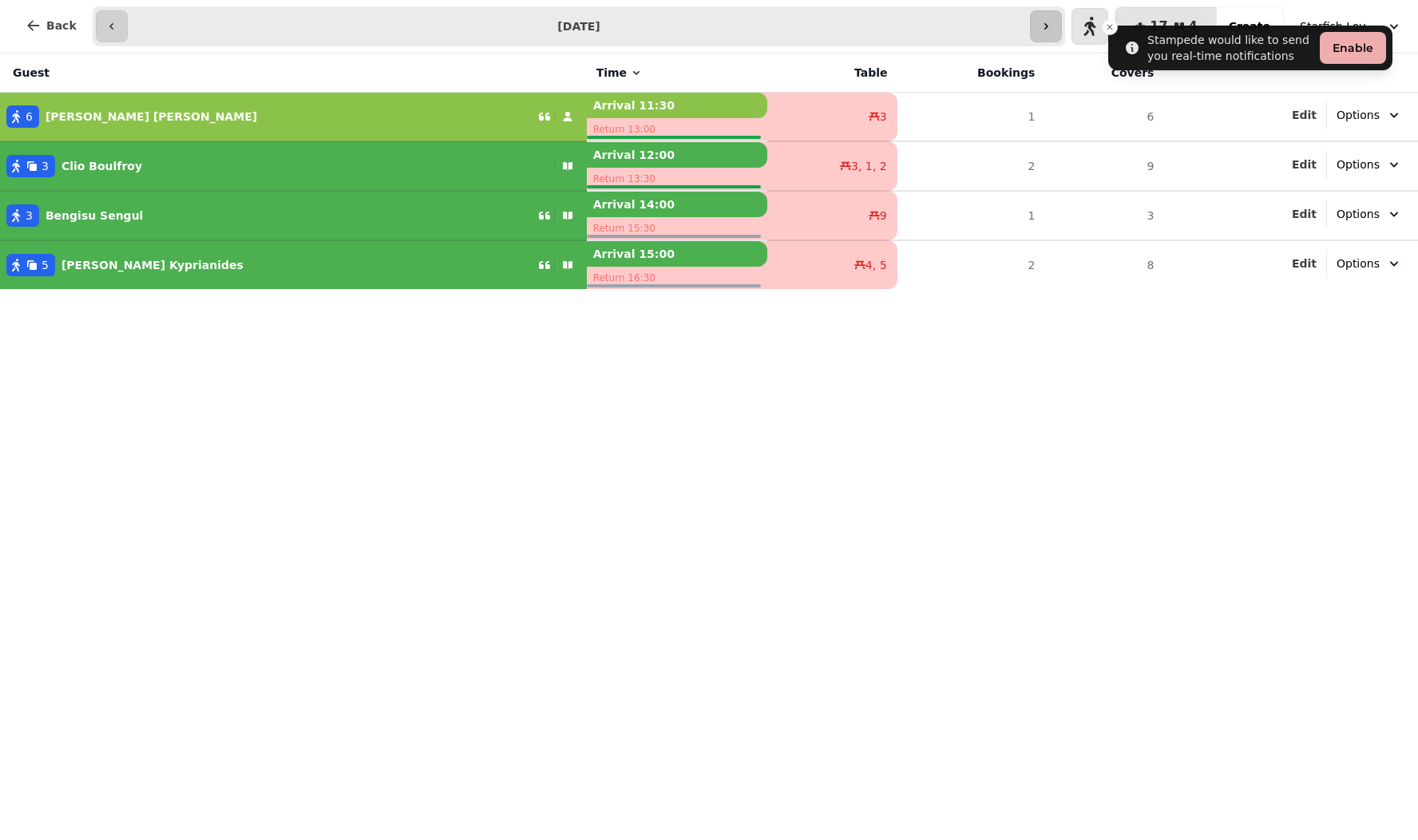
click at [1053, 27] on icon "button" at bounding box center [1045, 26] width 12 height 12
type input "**********"
